Goal: Task Accomplishment & Management: Use online tool/utility

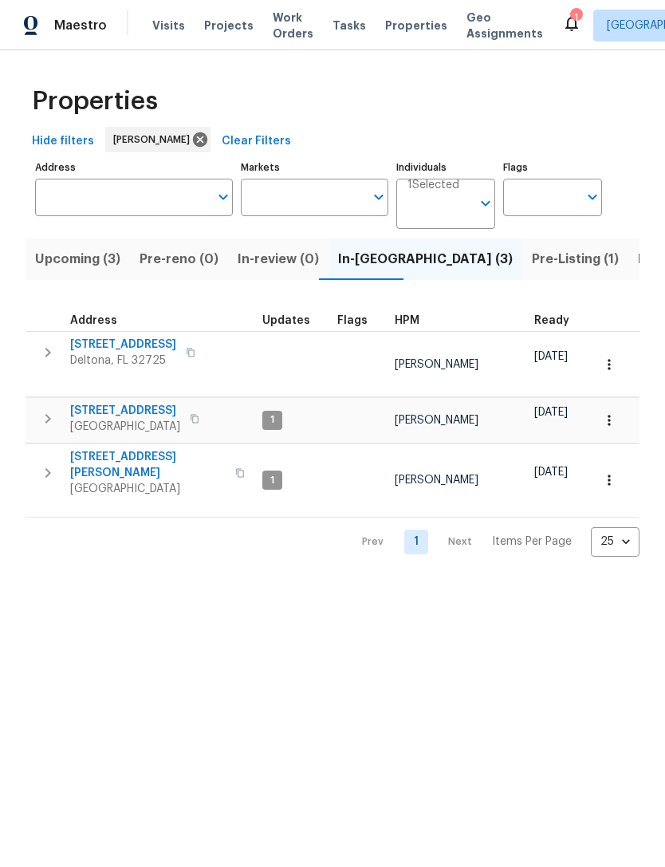
scroll to position [0, 34]
click at [611, 476] on icon "button" at bounding box center [610, 480] width 16 height 16
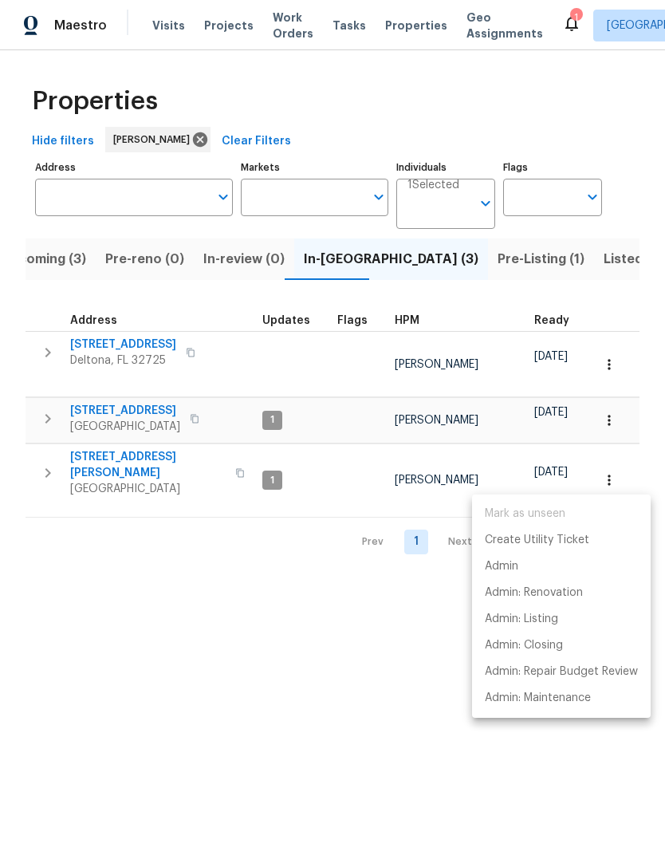
click at [92, 464] on div at bounding box center [332, 433] width 665 height 867
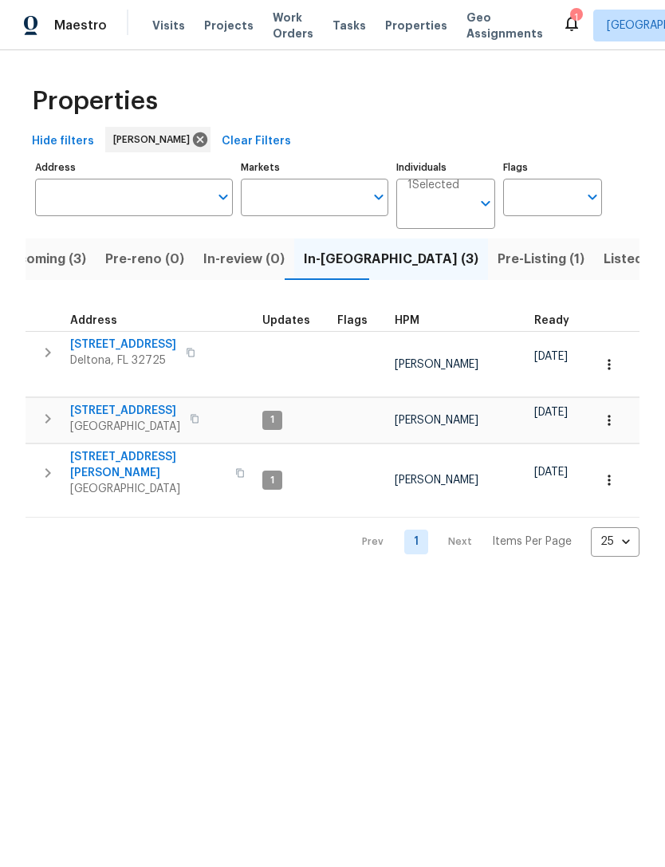
click at [115, 457] on span "[STREET_ADDRESS][PERSON_NAME]" at bounding box center [148, 465] width 156 height 32
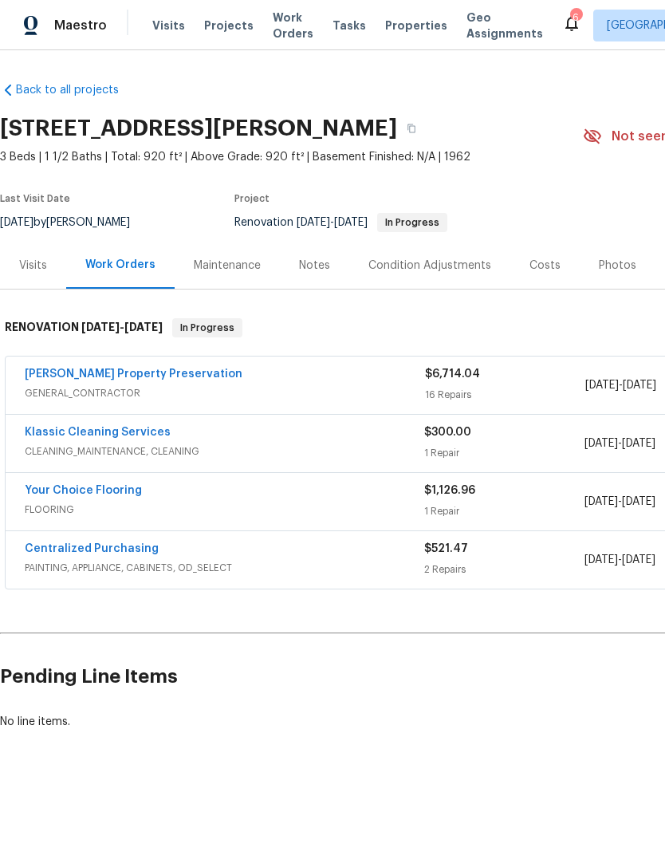
click at [60, 428] on link "Klassic Cleaning Services" at bounding box center [98, 432] width 146 height 11
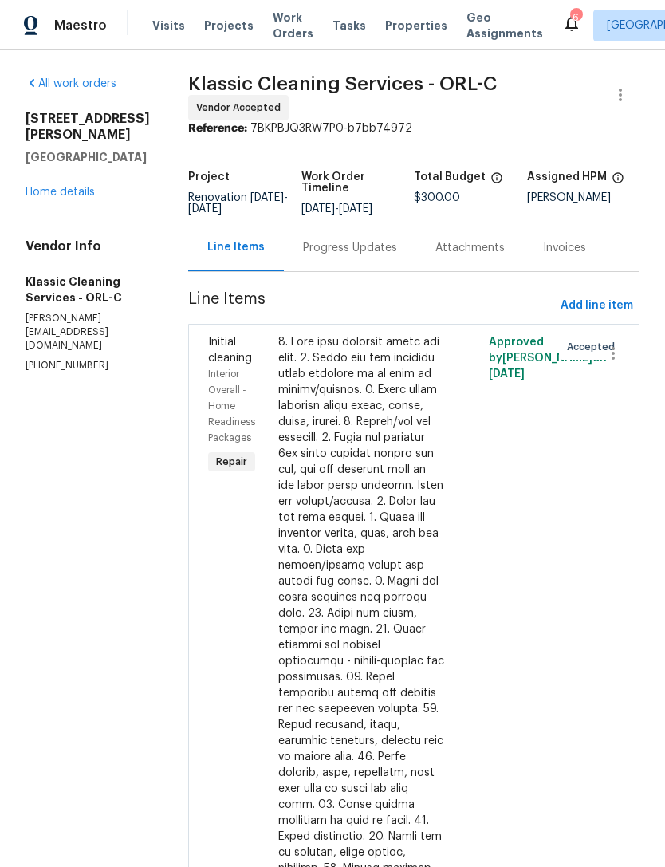
click at [397, 256] on div "Progress Updates" at bounding box center [350, 248] width 94 height 16
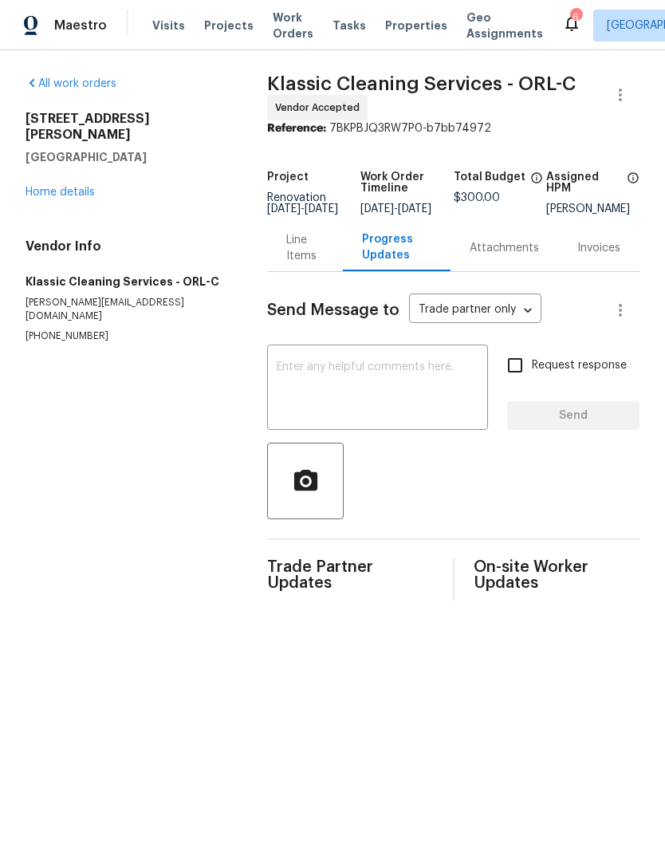
click at [443, 405] on textarea at bounding box center [378, 389] width 202 height 56
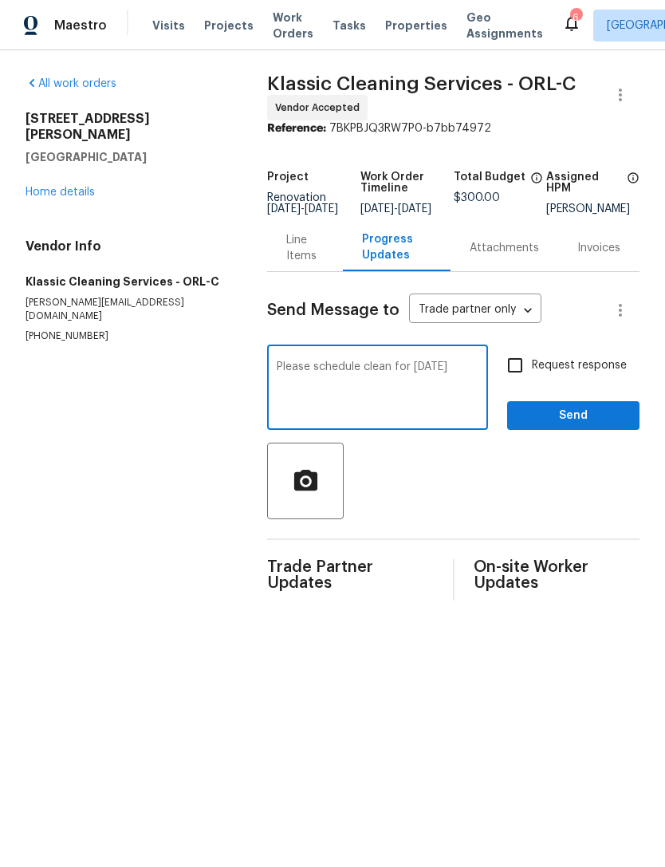
type textarea "Please schedule clean for [DATE]"
click at [524, 381] on input "Request response" at bounding box center [516, 366] width 34 height 34
checkbox input "true"
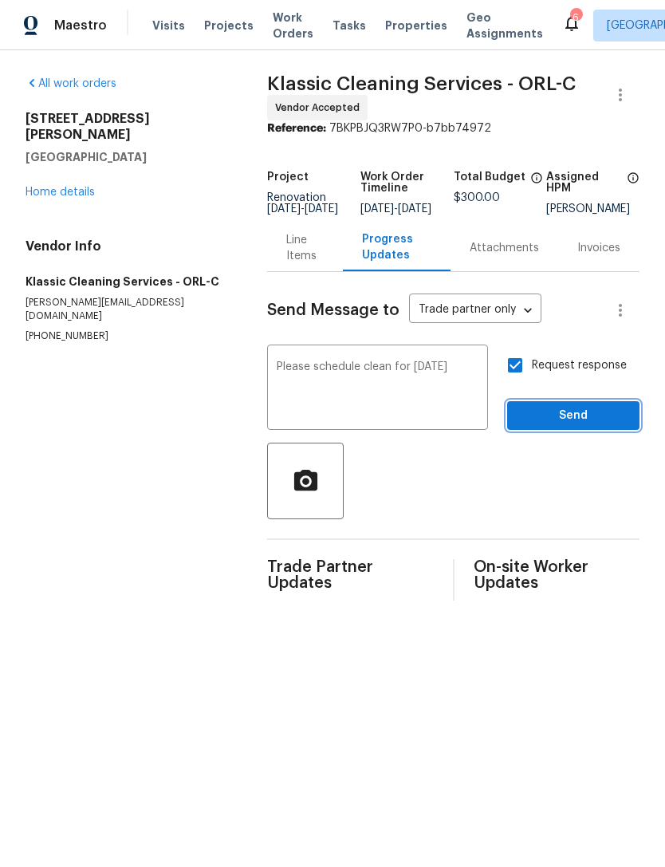
click at [562, 426] on span "Send" at bounding box center [573, 416] width 107 height 20
